Goal: Check status: Check status

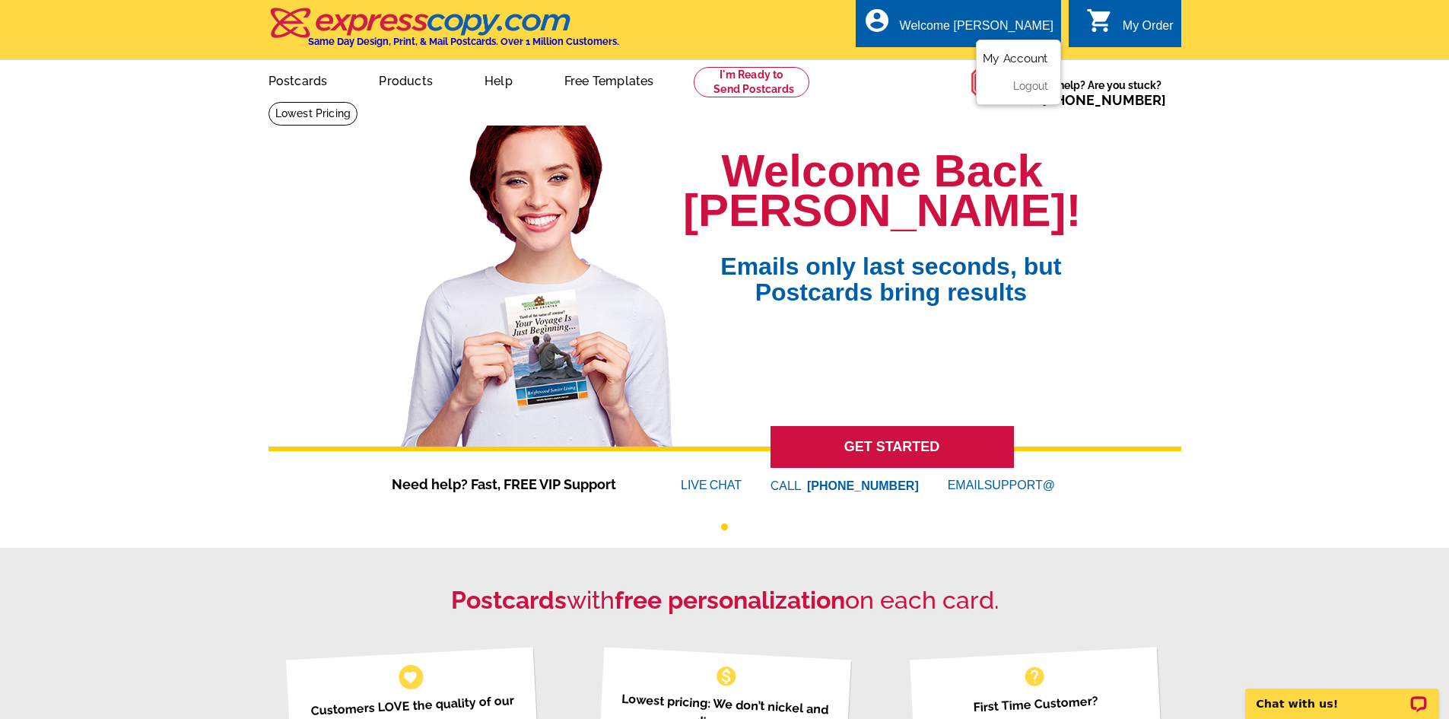
click at [1014, 58] on link "My Account" at bounding box center [1015, 59] width 65 height 14
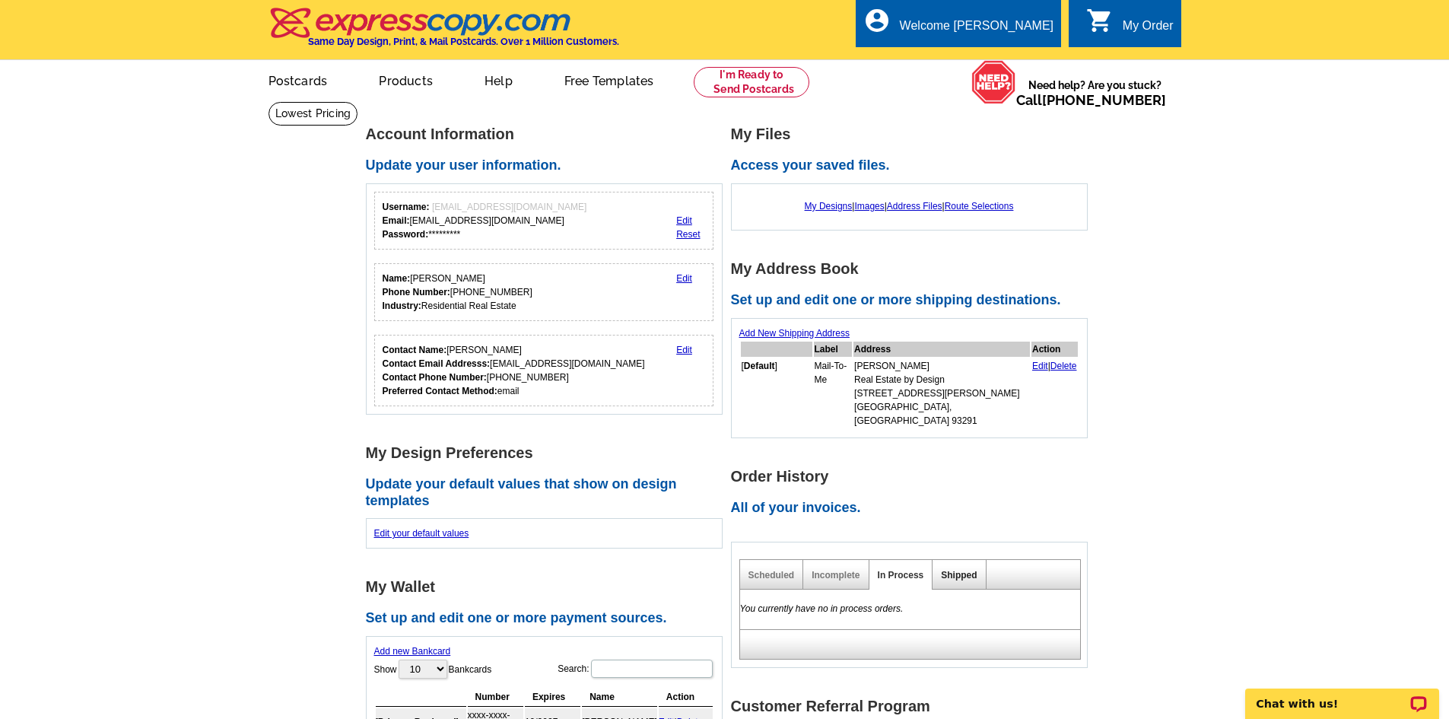
click at [954, 570] on link "Shipped" at bounding box center [959, 575] width 36 height 11
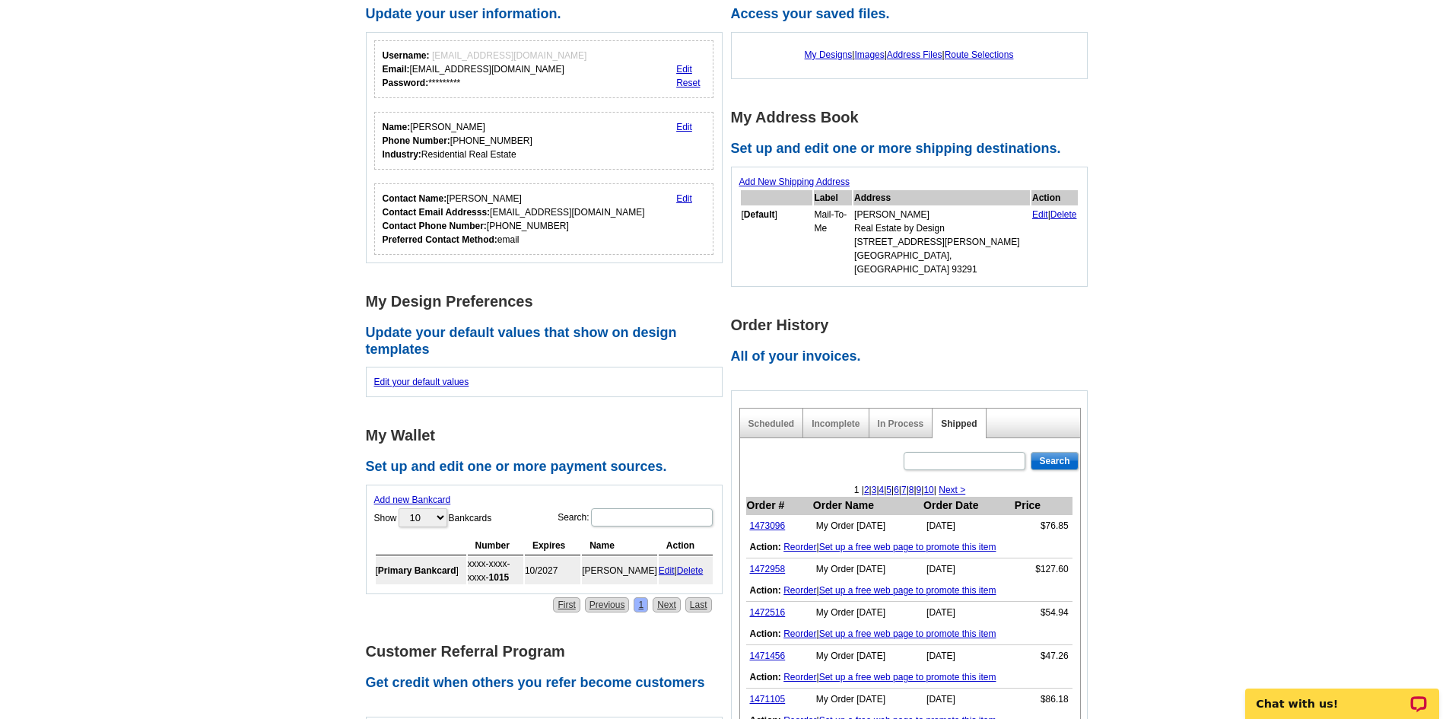
scroll to position [152, 0]
click at [772, 563] on link "1472958" at bounding box center [768, 568] width 36 height 11
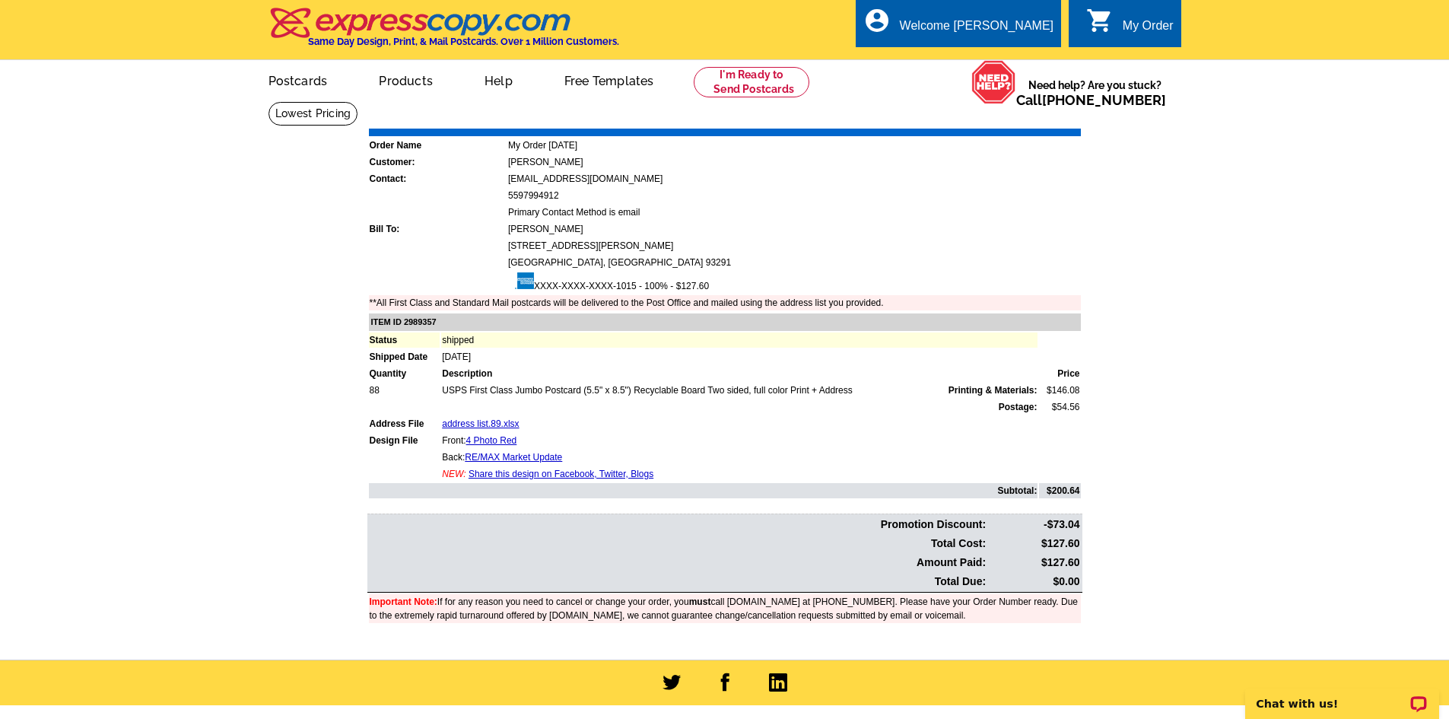
click at [1036, 119] on link "Print Invoice" at bounding box center [1042, 117] width 79 height 13
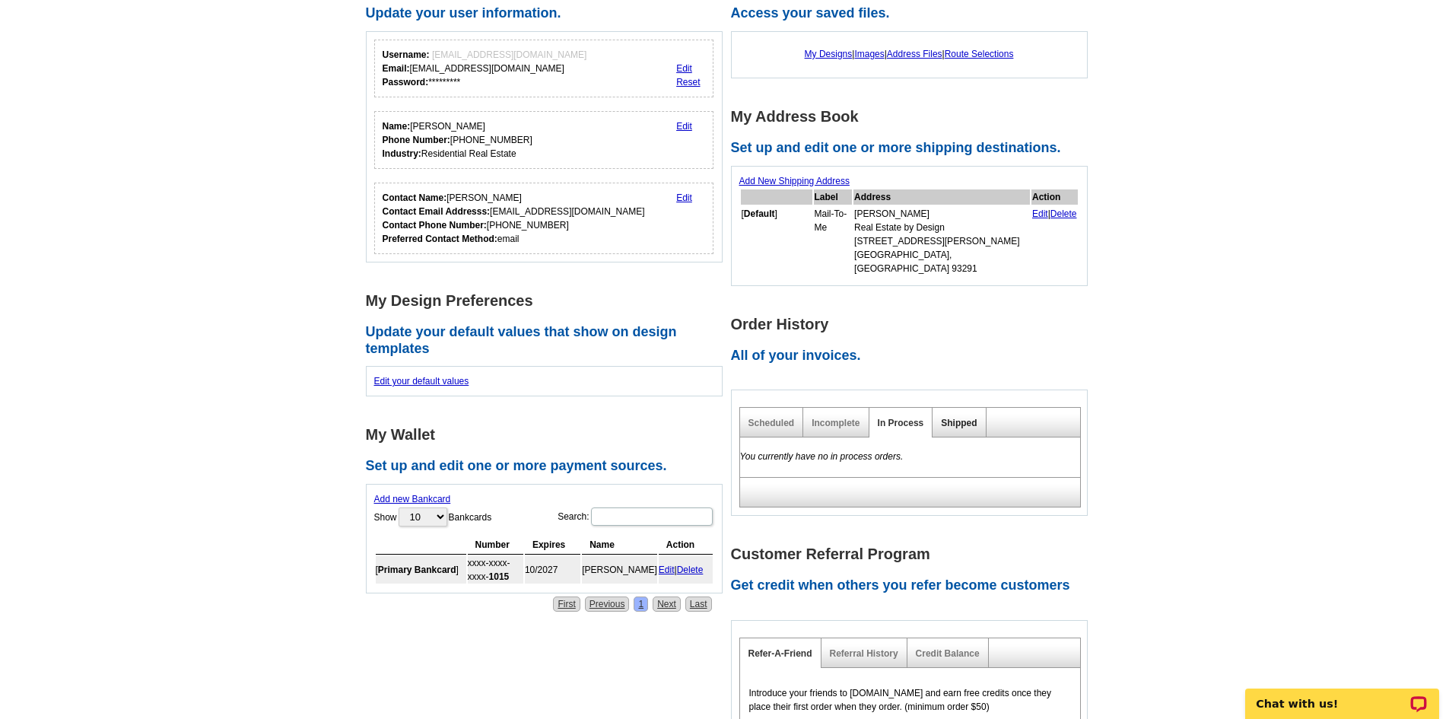
click at [953, 418] on link "Shipped" at bounding box center [959, 423] width 36 height 11
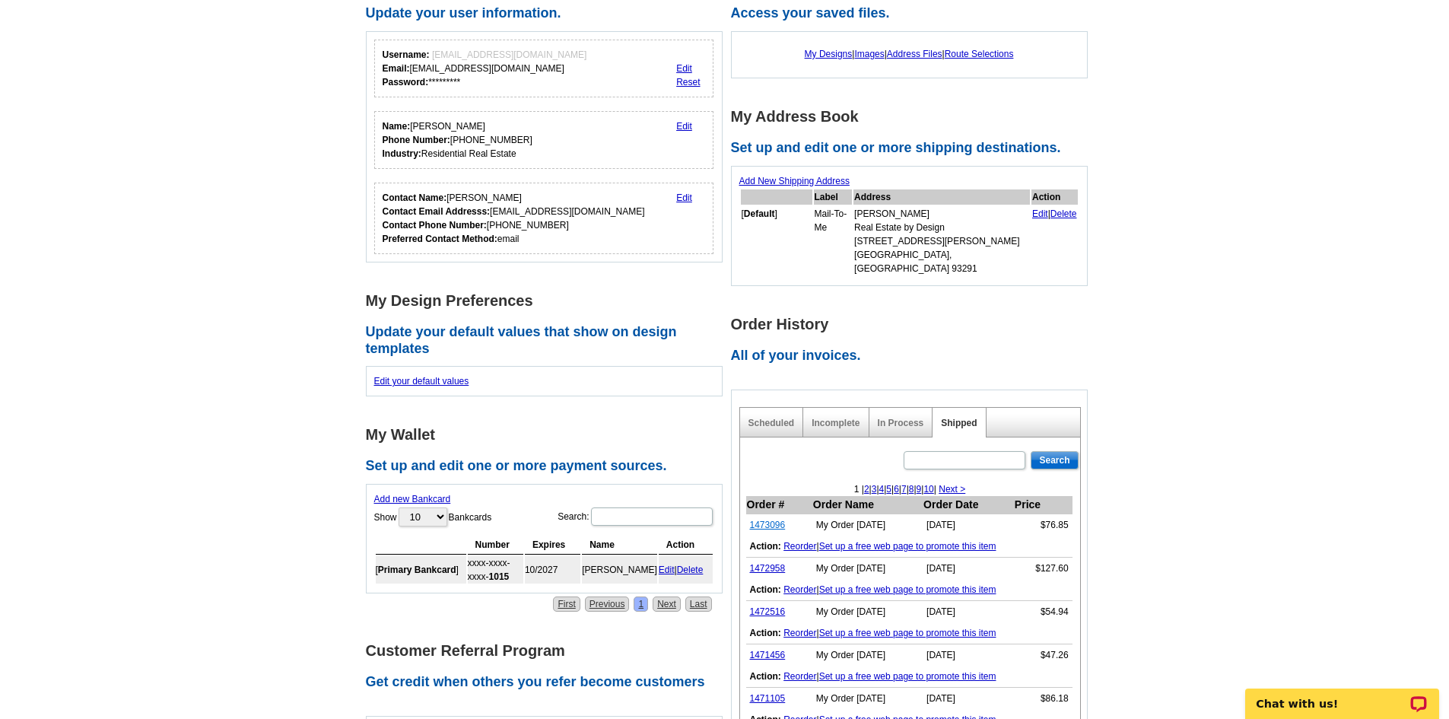
click at [758, 520] on link "1473096" at bounding box center [768, 525] width 36 height 11
